Goal: Information Seeking & Learning: Understand process/instructions

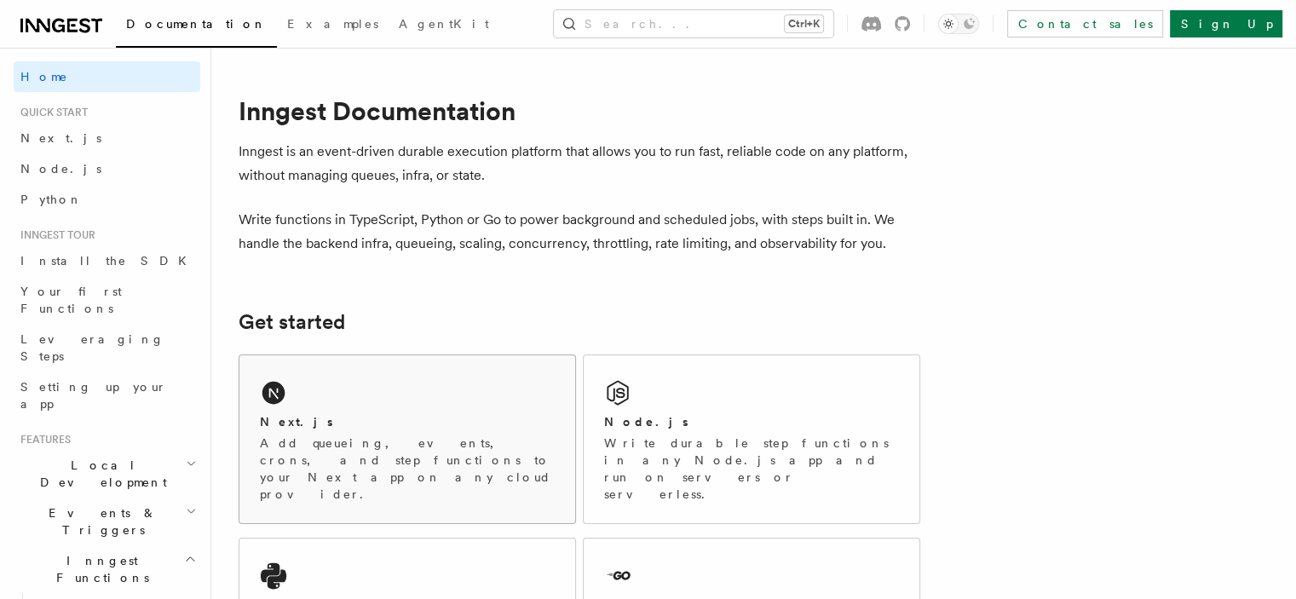
scroll to position [85, 0]
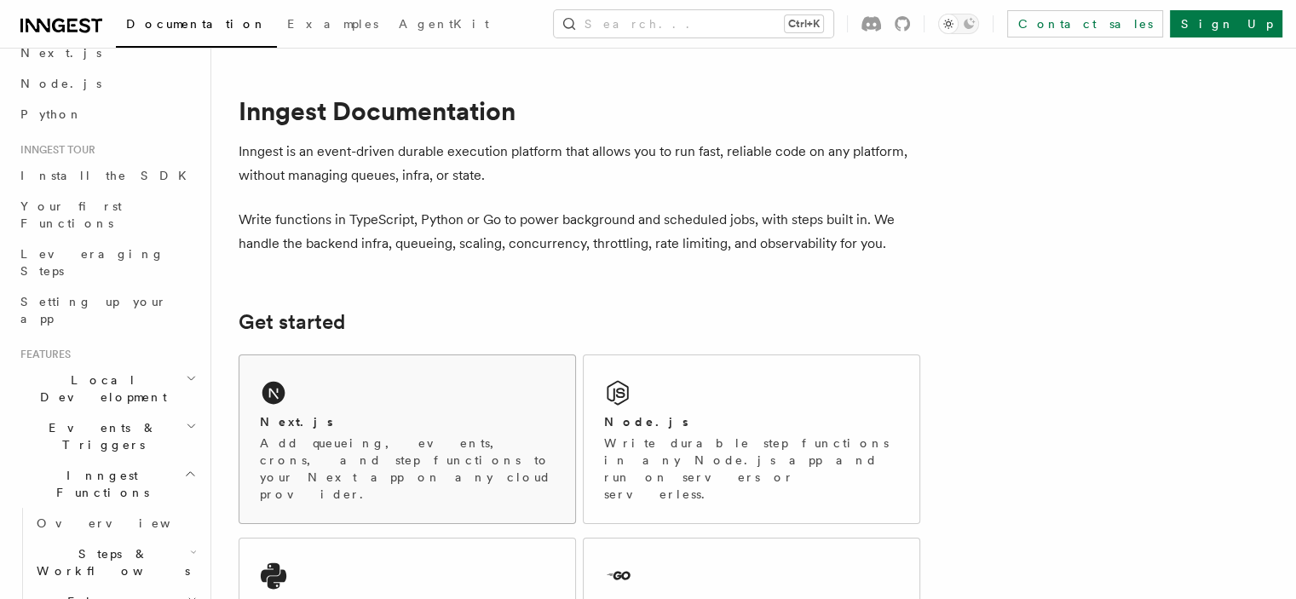
click at [457, 452] on p "Add queueing, events, crons, and step functions to your Next app on any cloud p…" at bounding box center [407, 469] width 295 height 68
click at [632, 413] on div "Node.js" at bounding box center [751, 422] width 295 height 18
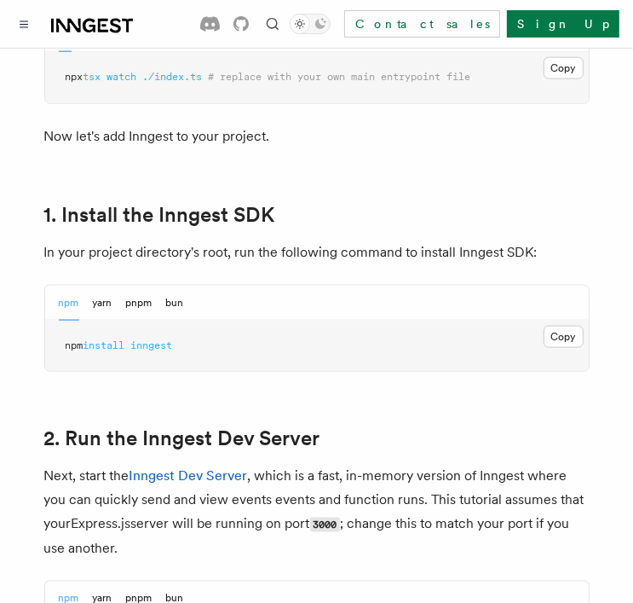
scroll to position [1023, 0]
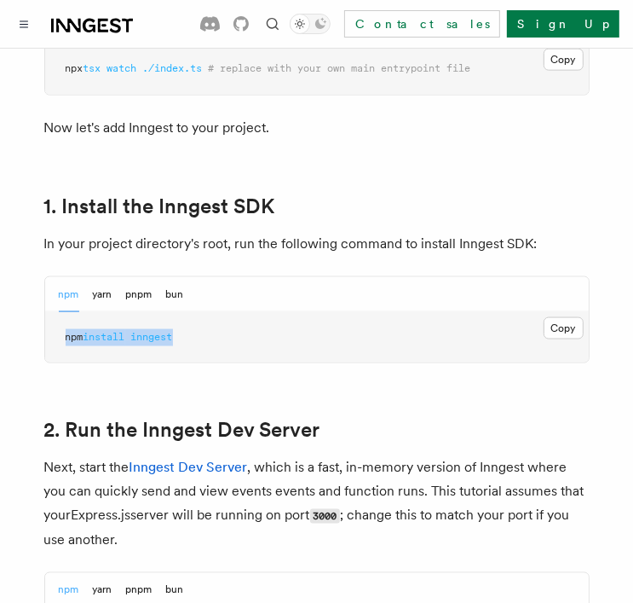
drag, startPoint x: 212, startPoint y: 337, endPoint x: 63, endPoint y: 330, distance: 149.3
click at [64, 330] on pre "npm install inngest" at bounding box center [317, 337] width 544 height 51
copy span "npm install inngest"
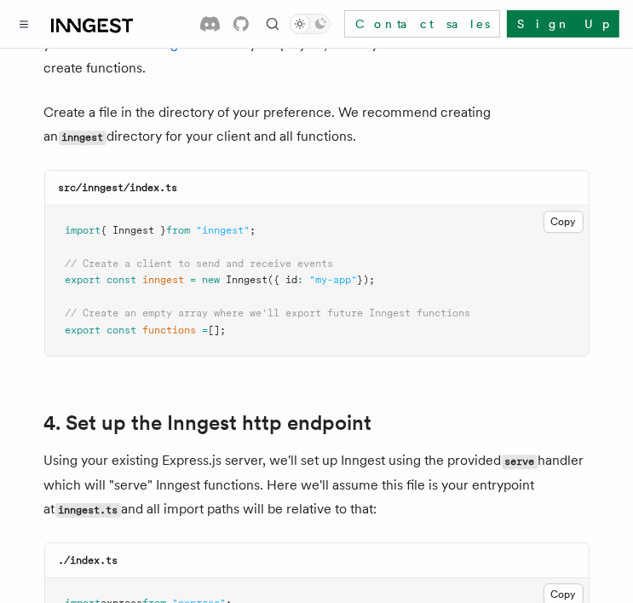
scroll to position [2301, 0]
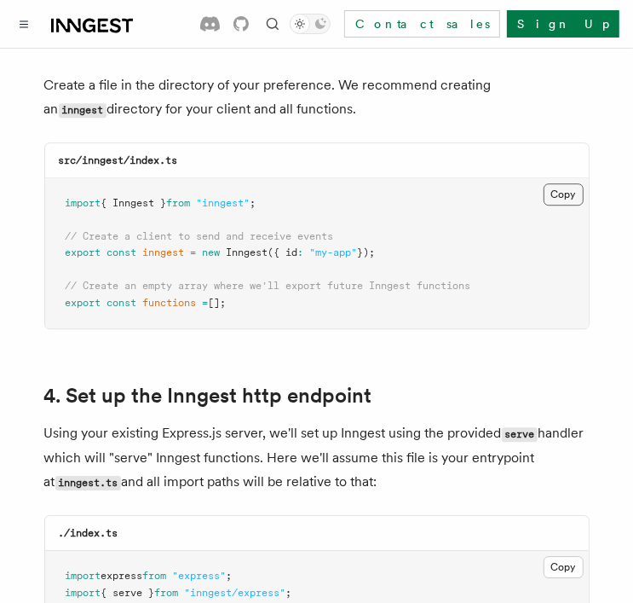
click at [564, 183] on button "Copy Copied" at bounding box center [564, 194] width 40 height 22
click at [557, 183] on button "Copy Copied" at bounding box center [564, 194] width 40 height 22
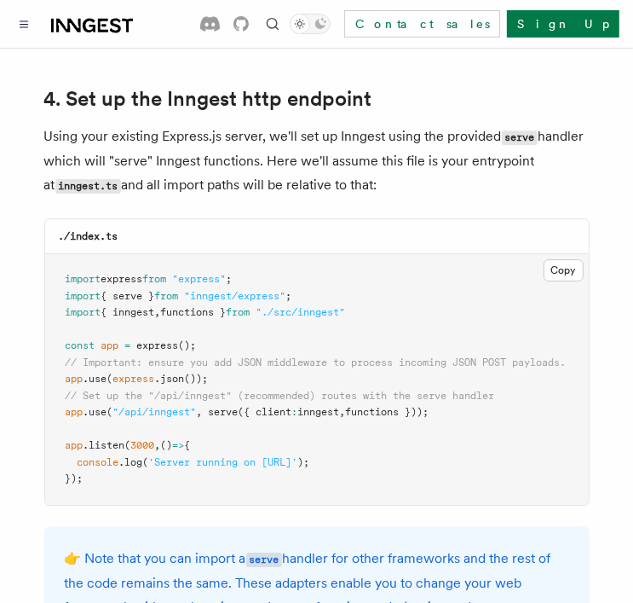
scroll to position [2728, 0]
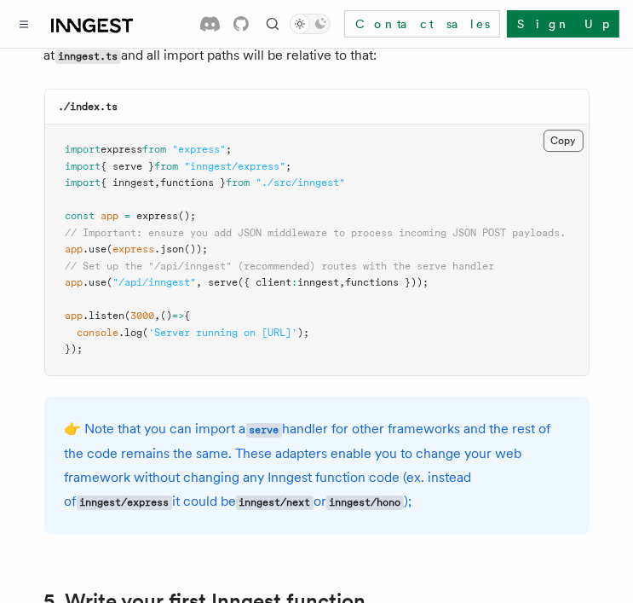
click at [563, 130] on button "Copy Copied" at bounding box center [564, 141] width 40 height 22
click at [559, 130] on button "Copy Copied" at bounding box center [564, 141] width 40 height 22
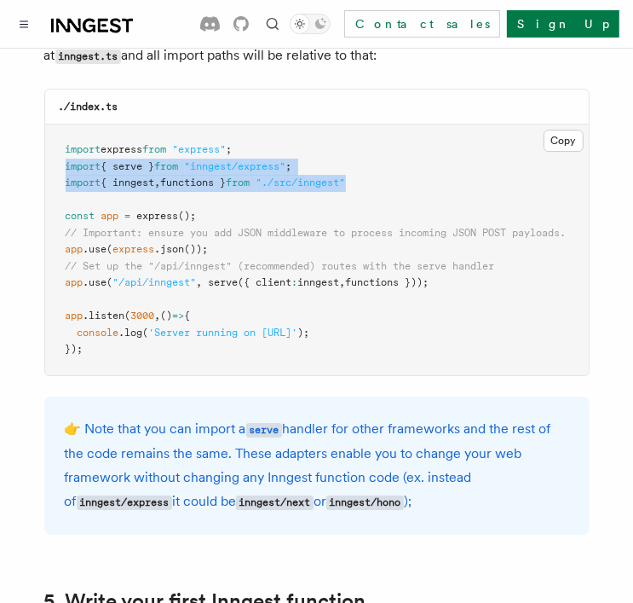
drag, startPoint x: 65, startPoint y: 149, endPoint x: 376, endPoint y: 170, distance: 311.8
click at [376, 170] on pre "import express from "express" ; import { serve } from "inngest/express" ; impor…" at bounding box center [317, 249] width 544 height 251
copy code "import { serve } from "inngest/express" ; import { inngest , functions } from "…"
drag, startPoint x: 57, startPoint y: 262, endPoint x: 485, endPoint y: 265, distance: 427.9
click at [485, 265] on pre "import express from "express" ; import { serve } from "inngest/express" ; impor…" at bounding box center [317, 249] width 544 height 251
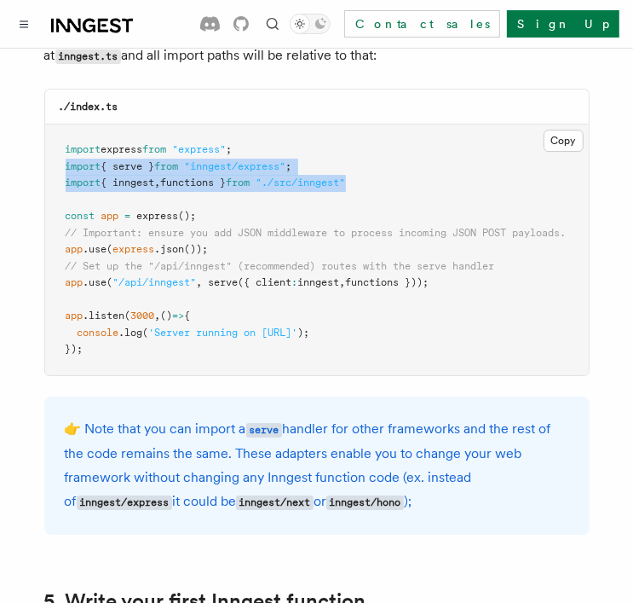
copy span "app .use ( "/api/inngest" , serve ({ client : inngest , functions }));"
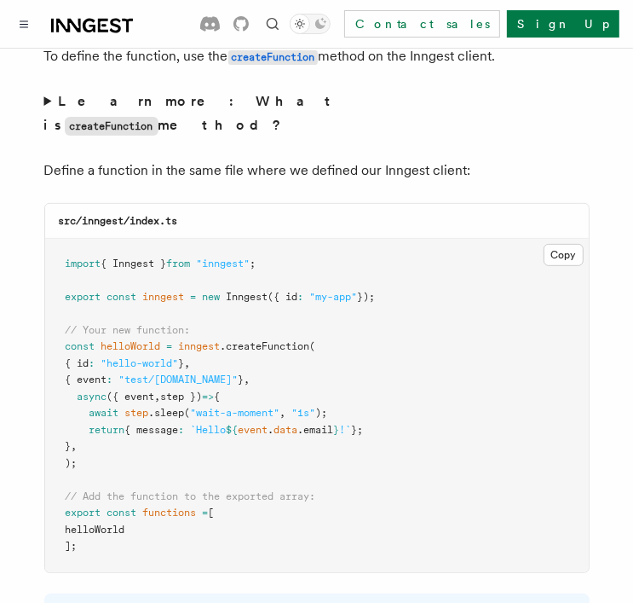
scroll to position [3495, 0]
